Goal: Task Accomplishment & Management: Manage account settings

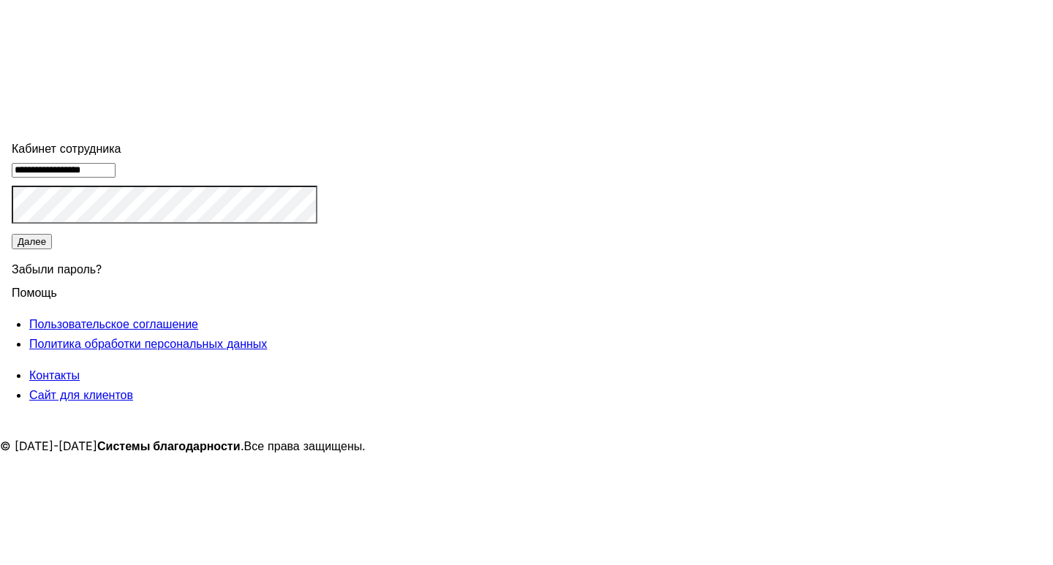
click at [52, 249] on button "Далее" at bounding box center [32, 241] width 40 height 15
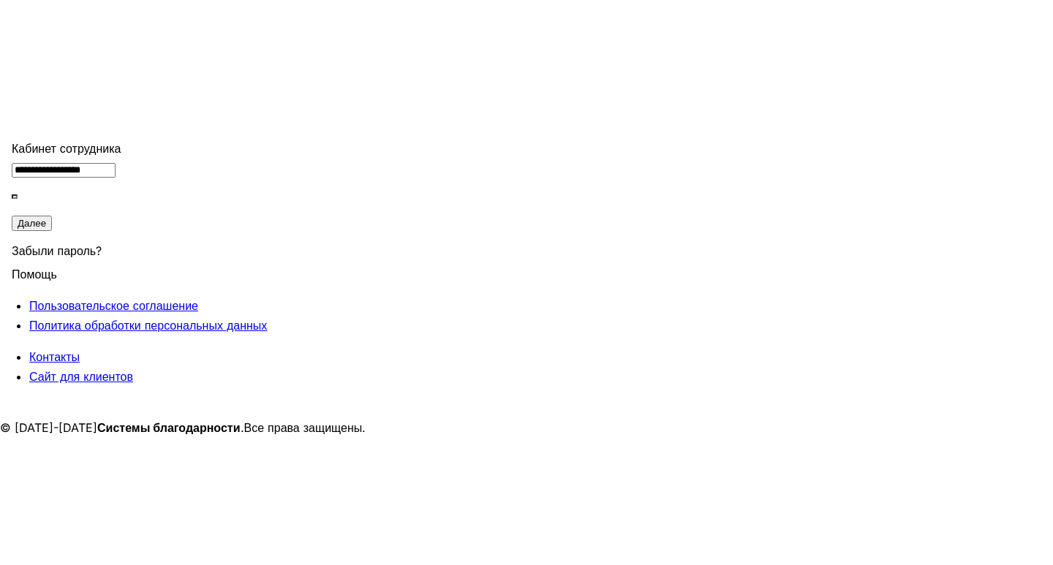
type input "******"
